Goal: Register for event/course

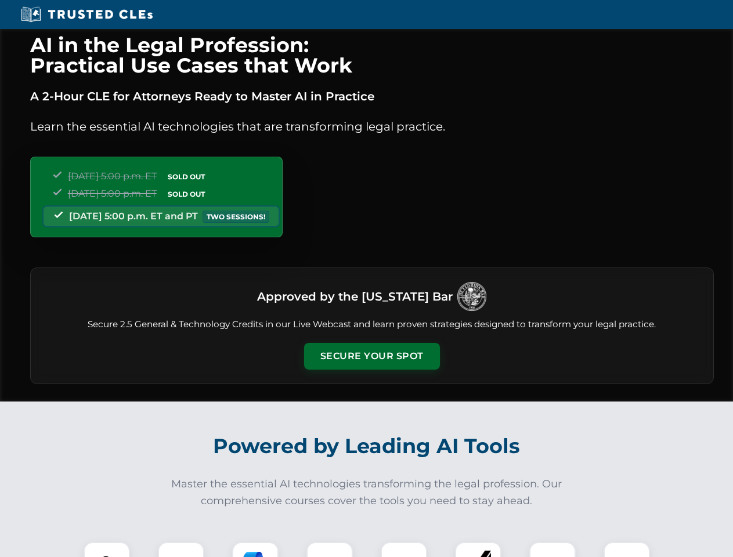
click at [372, 356] on button "Secure Your Spot" at bounding box center [372, 356] width 136 height 27
click at [107, 550] on img at bounding box center [107, 566] width 34 height 34
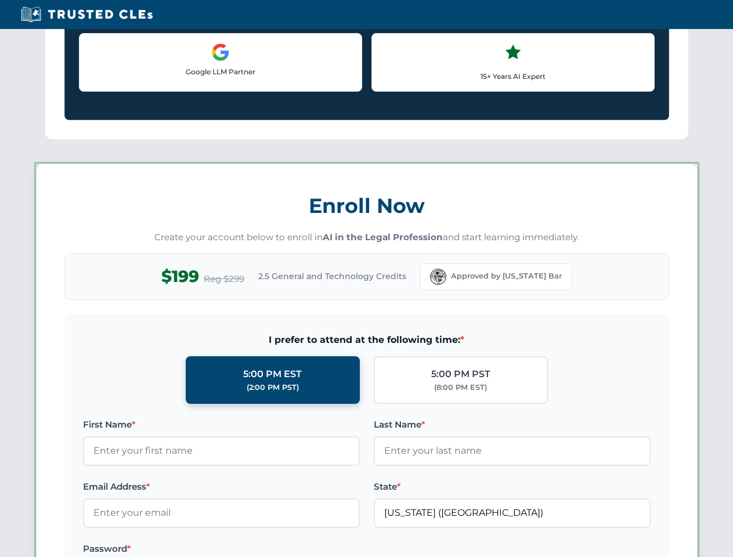
click at [255, 550] on label "Password *" at bounding box center [221, 549] width 277 height 14
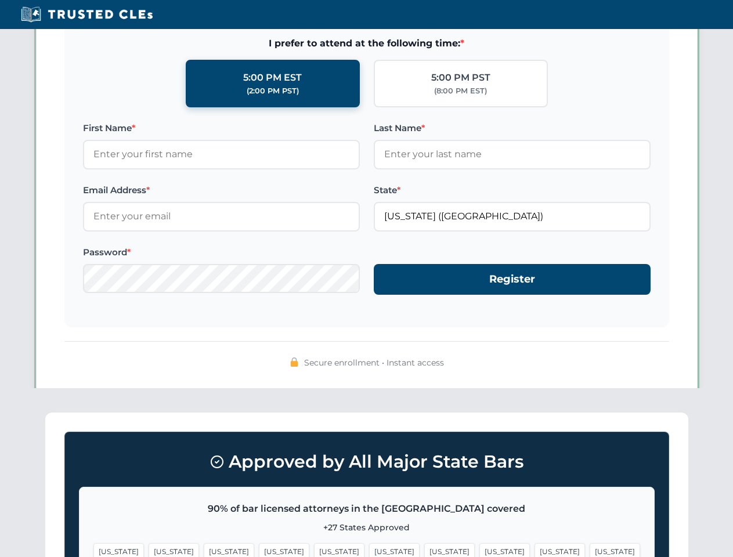
click at [535, 550] on span "[US_STATE]" at bounding box center [560, 551] width 51 height 17
